Goal: Task Accomplishment & Management: Complete application form

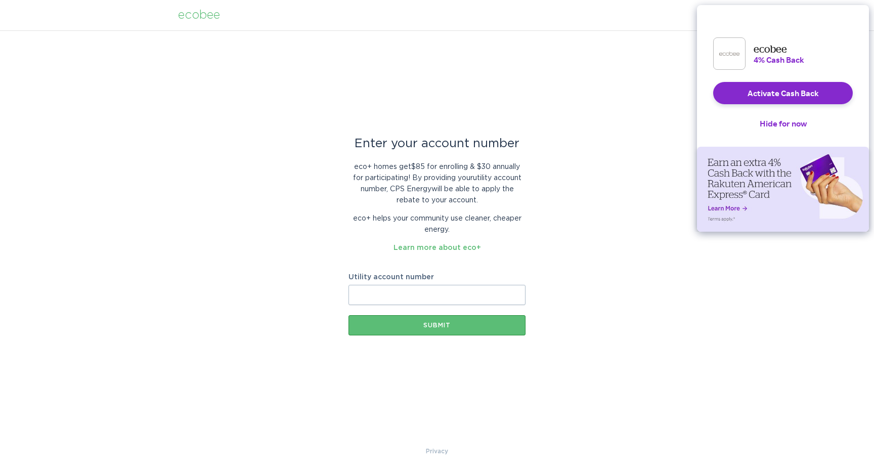
click at [404, 293] on input "Utility account number" at bounding box center [437, 295] width 177 height 20
paste input "300-5987-049"
type input "300-5987-049"
click at [455, 325] on div "Submit" at bounding box center [437, 325] width 167 height 6
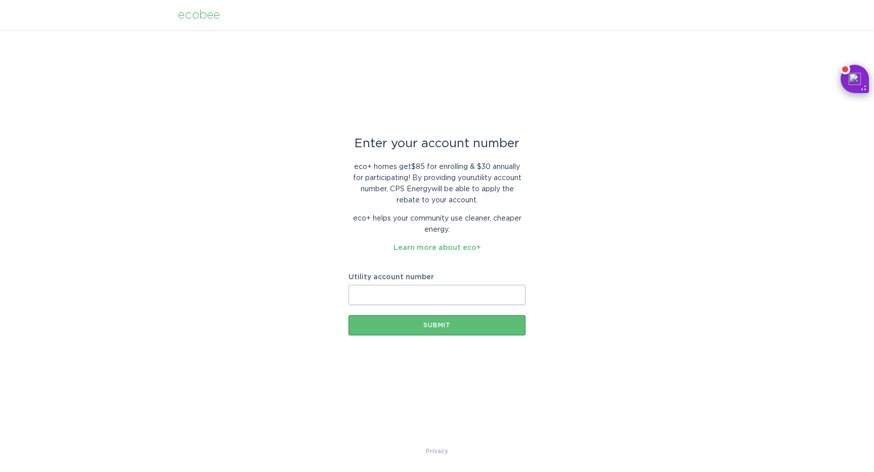
click at [393, 291] on input "Utility account number" at bounding box center [437, 295] width 177 height 20
type input "[PHONE_NUMBER]"
click at [412, 323] on div "Submit" at bounding box center [437, 325] width 167 height 6
